Goal: Find specific page/section: Find specific page/section

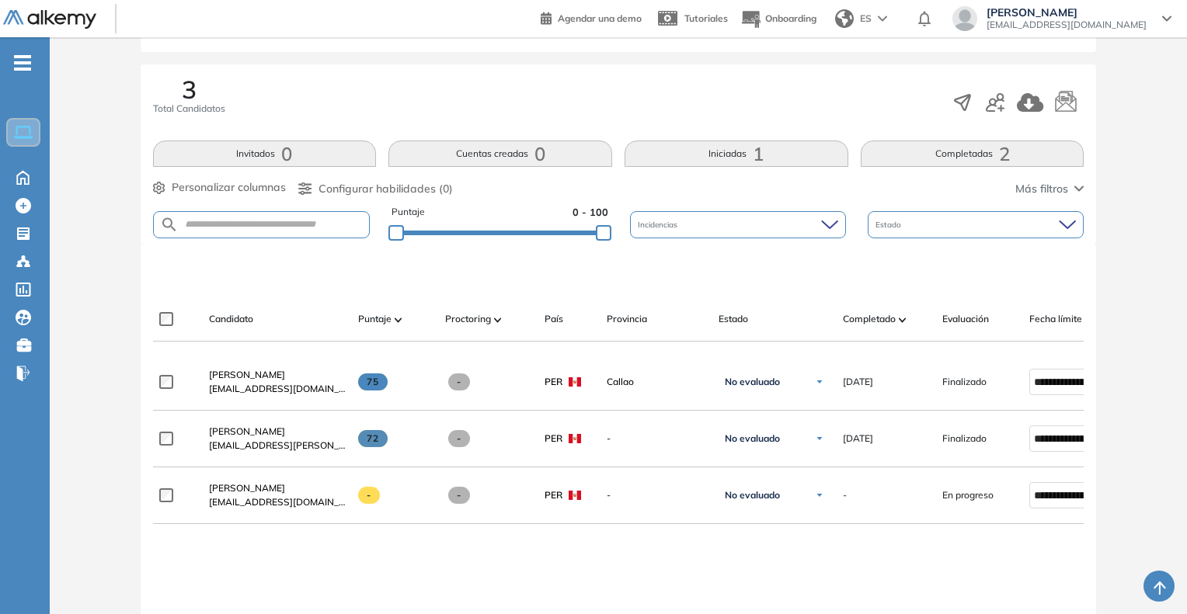
scroll to position [233, 0]
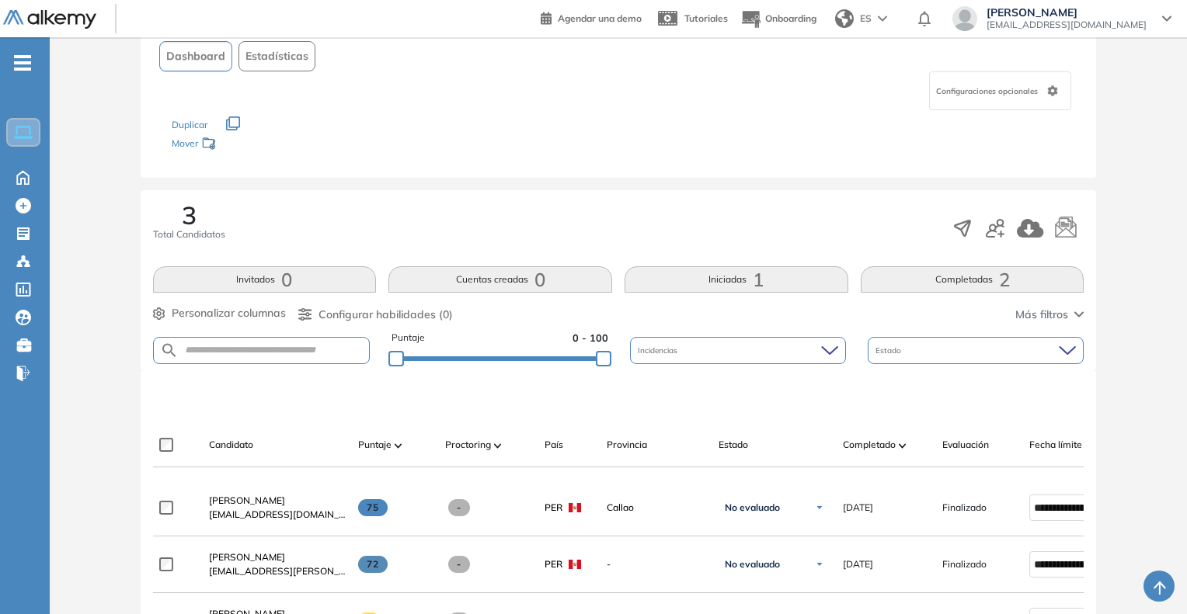
scroll to position [155, 0]
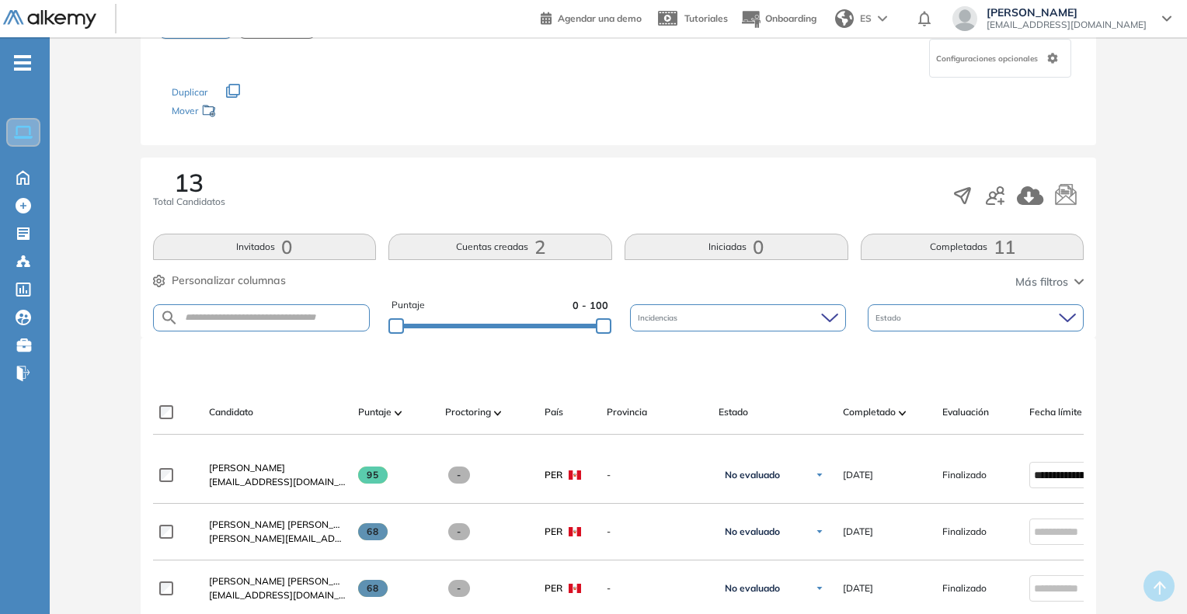
scroll to position [155, 0]
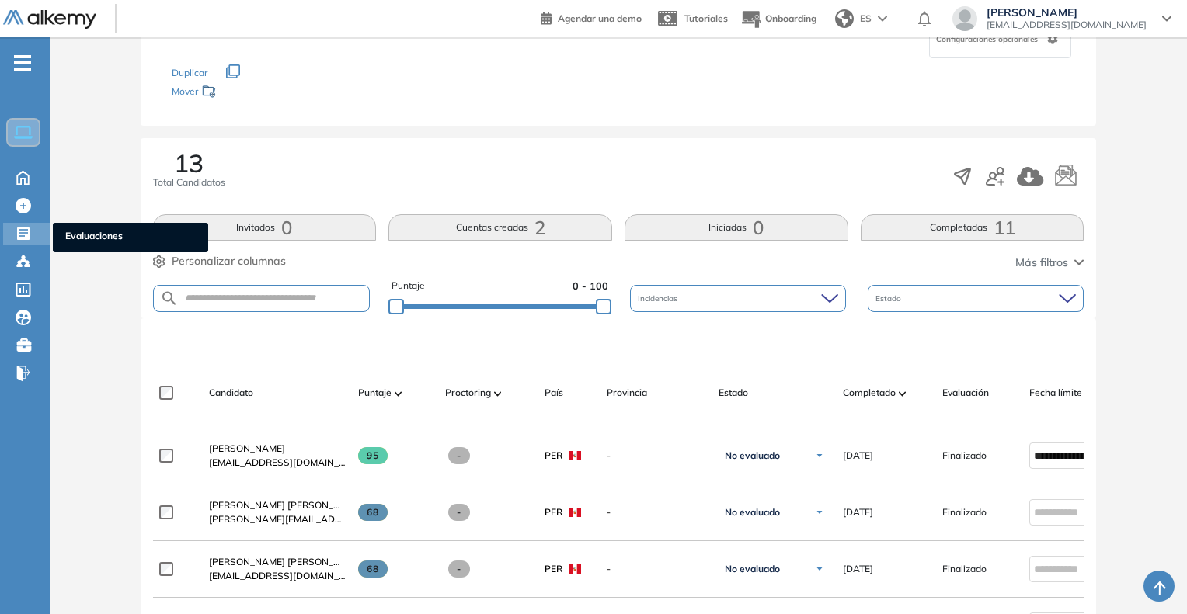
click at [110, 234] on span "Evaluaciones" at bounding box center [130, 237] width 130 height 17
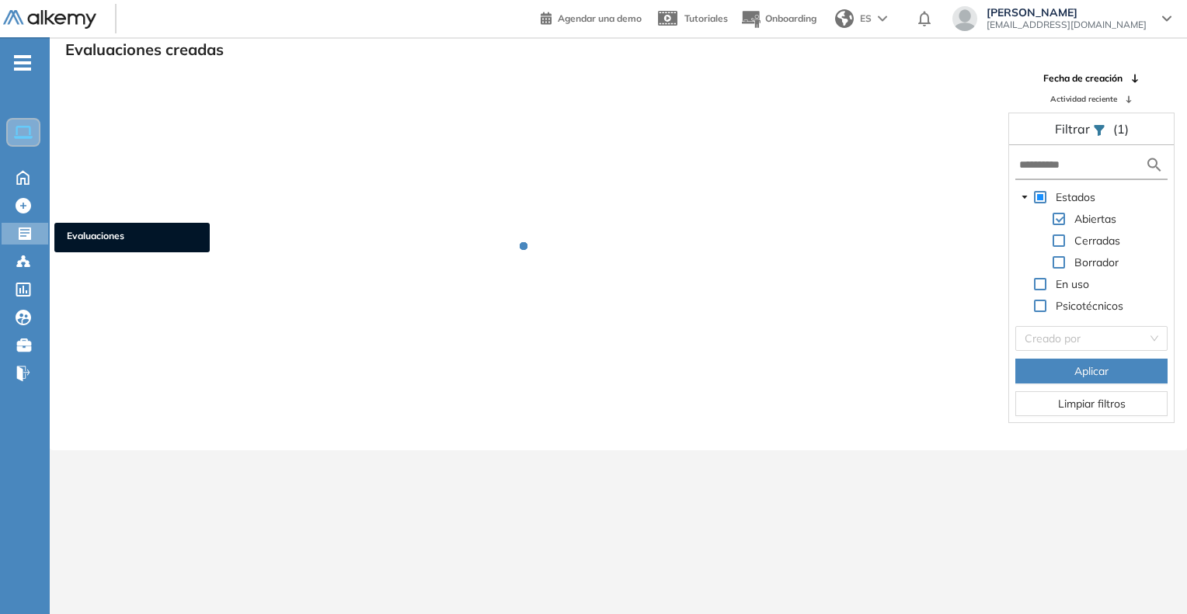
scroll to position [37, 0]
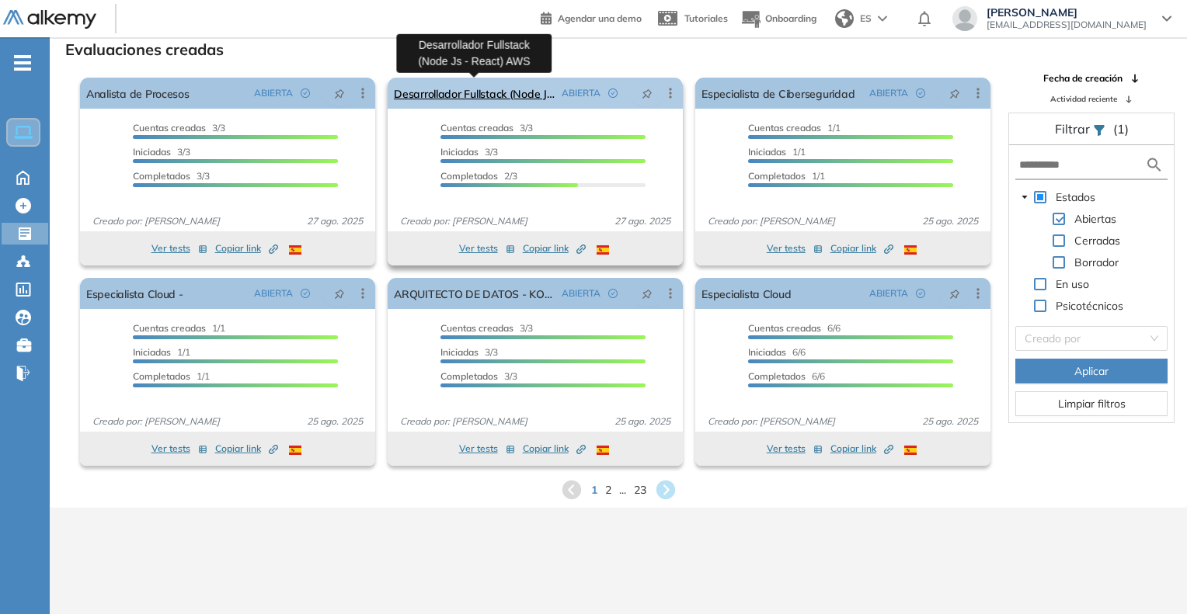
click at [472, 99] on link "Desarrollador Fullstack (Node Js - React) AWS" at bounding box center [475, 93] width 162 height 31
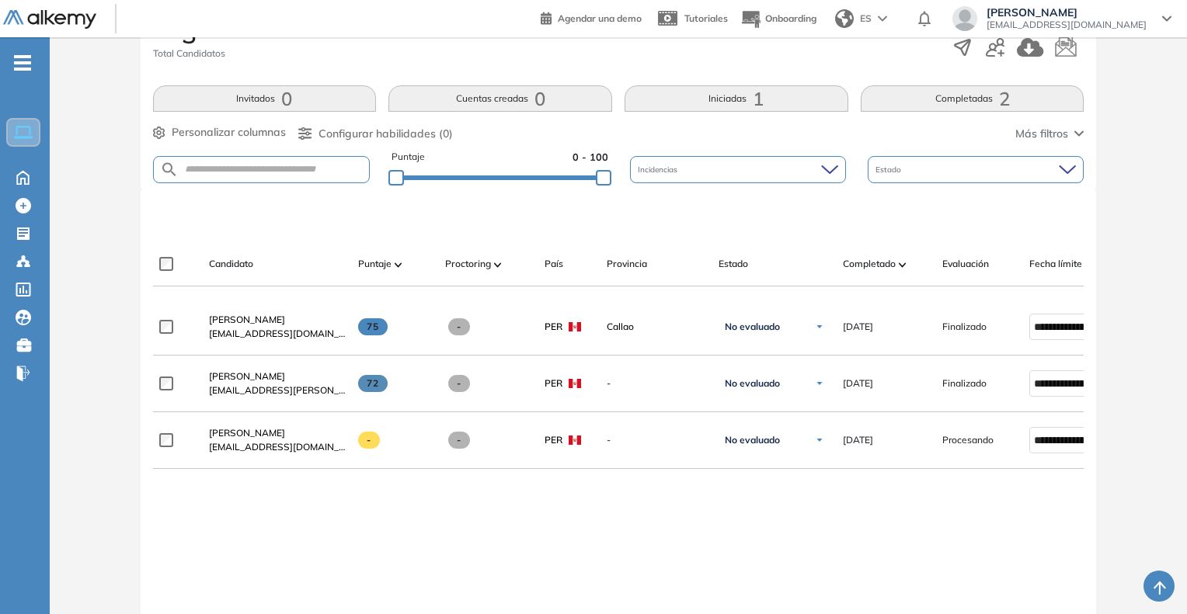
scroll to position [311, 0]
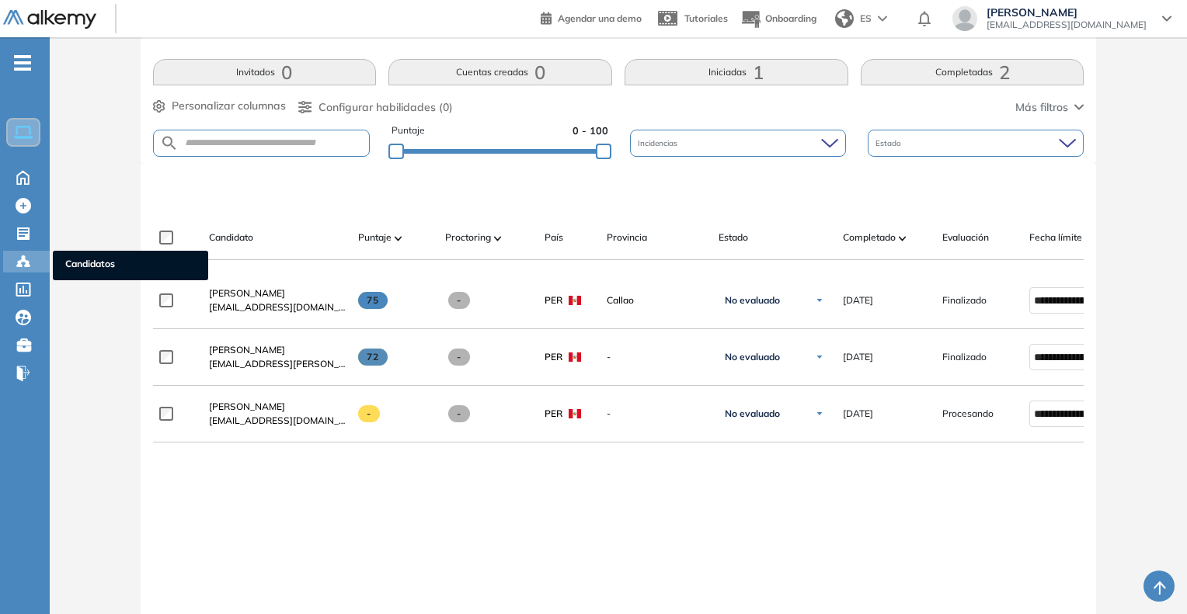
click at [75, 263] on span "Candidatos" at bounding box center [130, 265] width 130 height 17
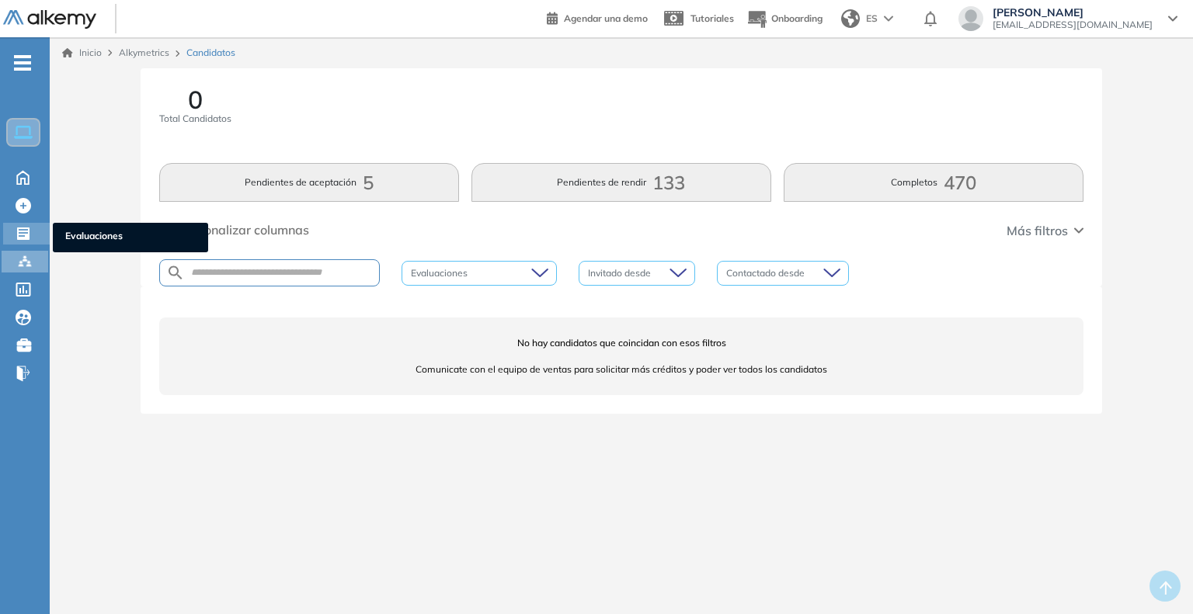
click at [80, 238] on span "Evaluaciones" at bounding box center [130, 237] width 130 height 17
